Goal: Task Accomplishment & Management: Use online tool/utility

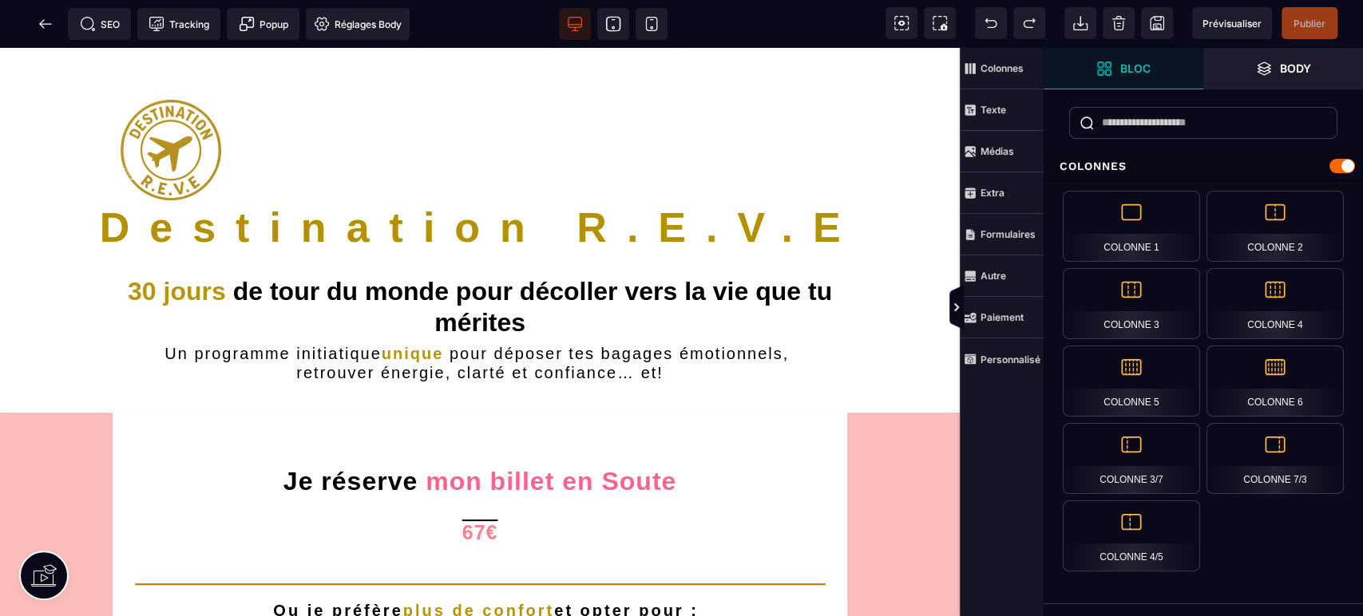
click at [1321, 14] on span "Publier" at bounding box center [1310, 23] width 56 height 32
click at [50, 16] on icon at bounding box center [46, 24] width 16 height 16
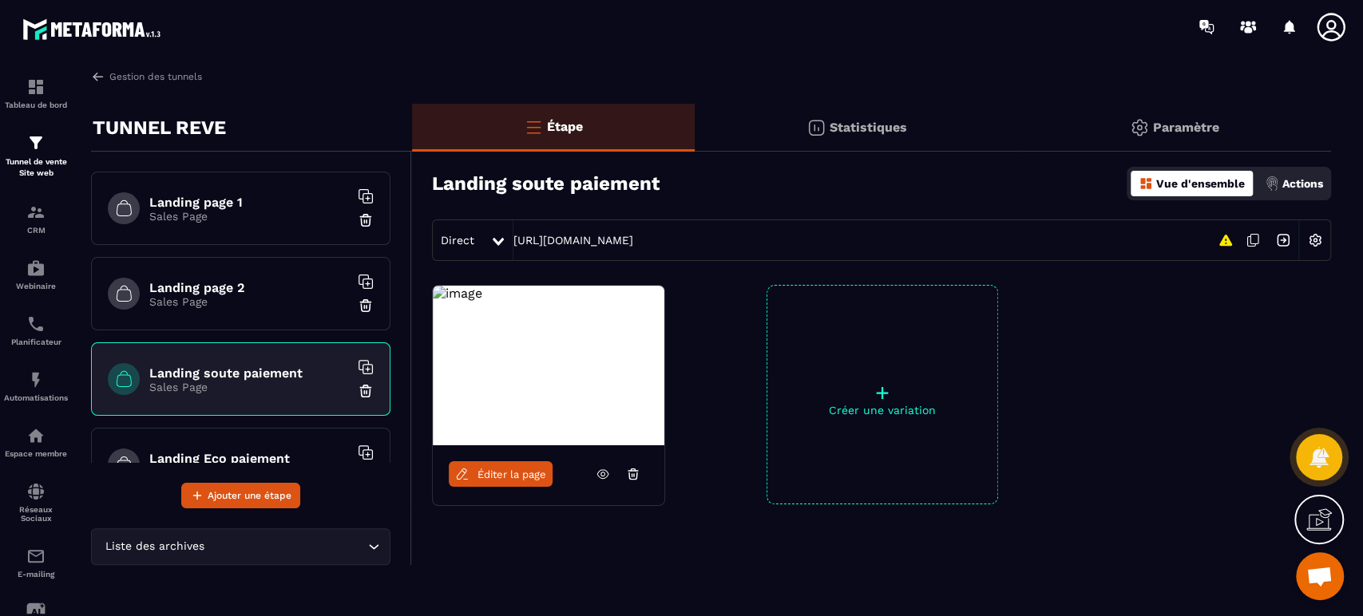
click at [225, 196] on h6 "Landing page 1" at bounding box center [249, 202] width 200 height 15
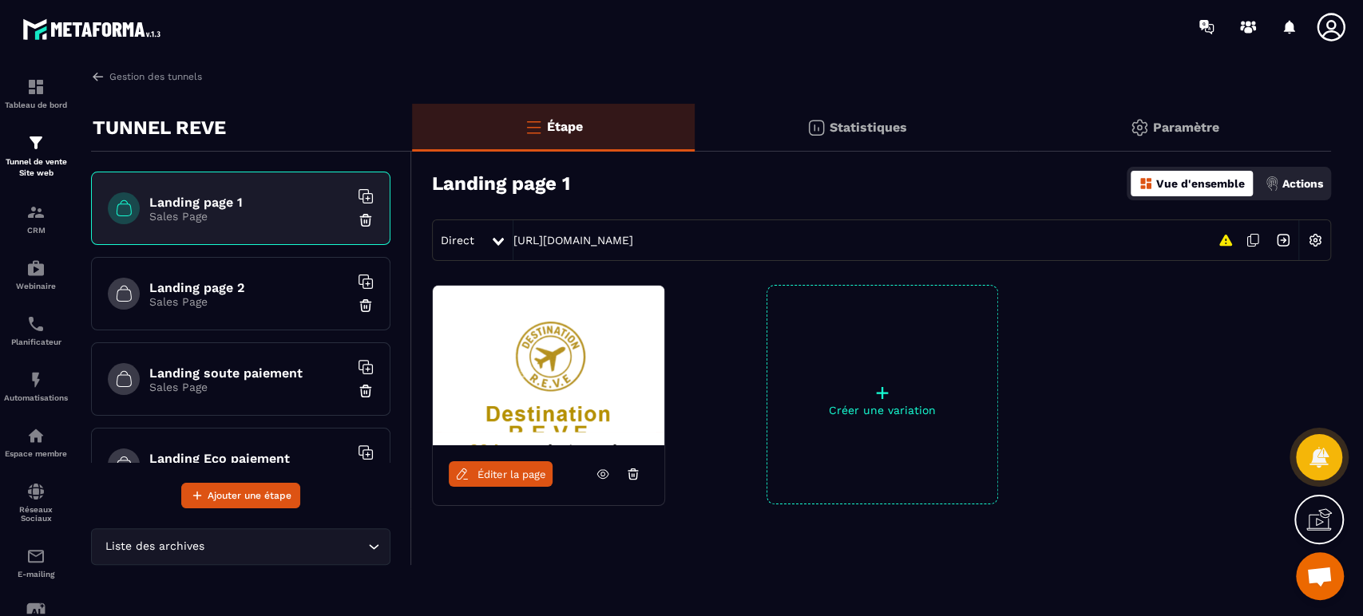
click at [604, 476] on icon at bounding box center [603, 474] width 14 height 14
click at [224, 300] on p "Sales Page" at bounding box center [249, 301] width 200 height 13
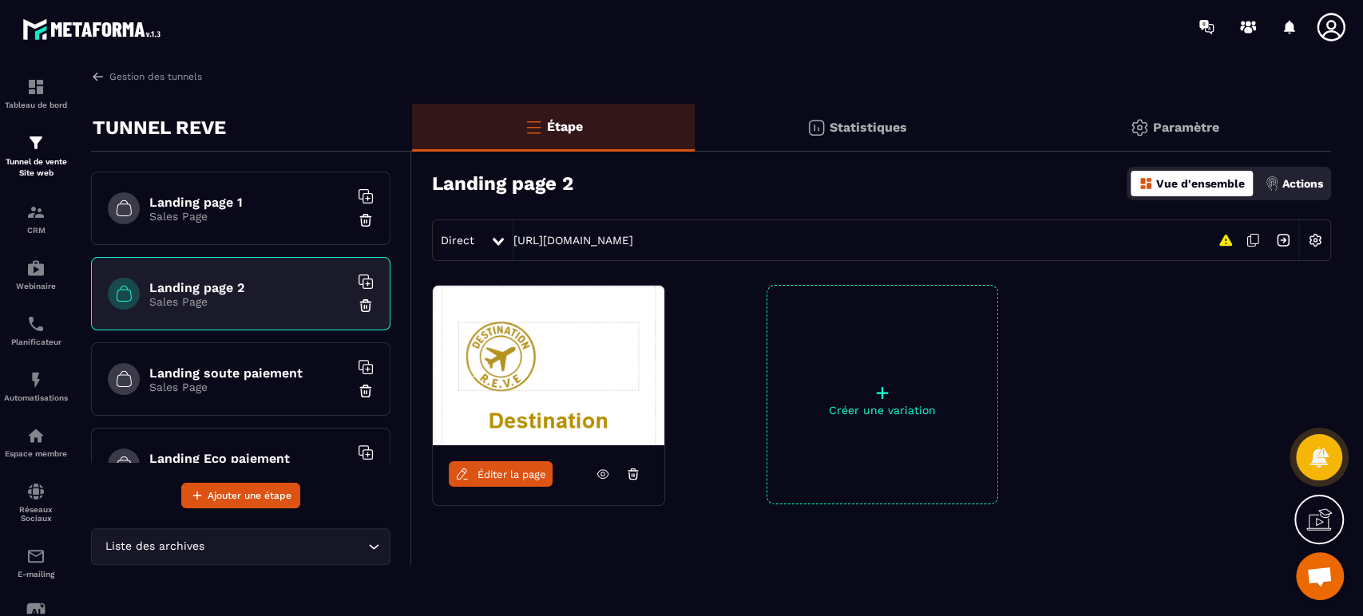
click at [604, 479] on icon at bounding box center [603, 474] width 14 height 14
click at [249, 376] on h6 "Landing soute paiement" at bounding box center [249, 373] width 200 height 15
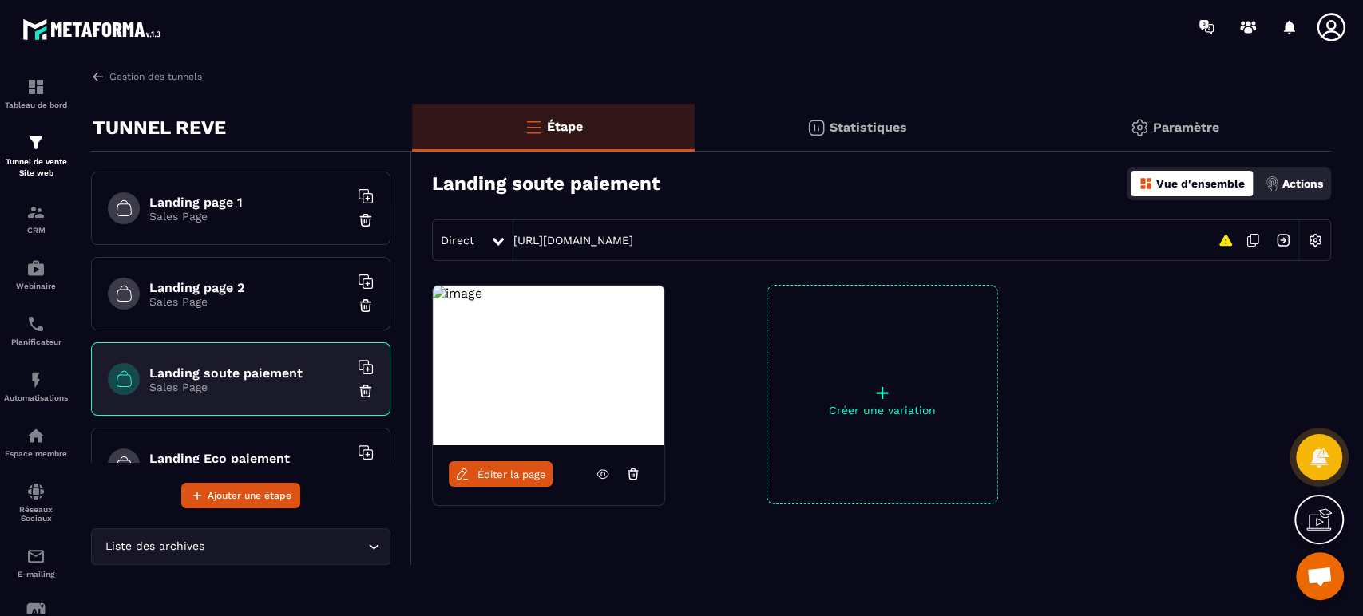
click at [502, 479] on span "Éditer la page" at bounding box center [512, 475] width 69 height 12
